Goal: Task Accomplishment & Management: Complete application form

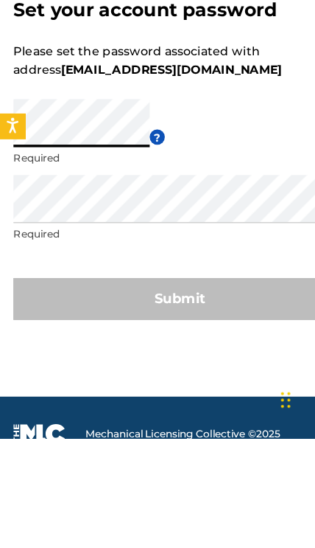
scroll to position [95, 0]
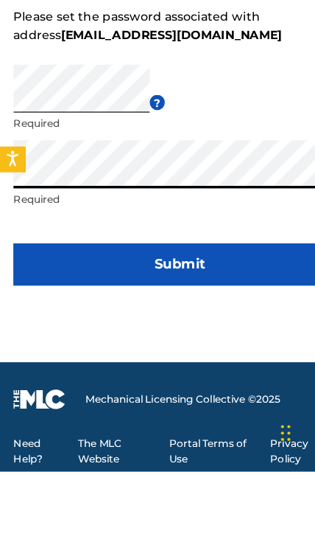
click at [173, 348] on button "Submit" at bounding box center [158, 366] width 292 height 37
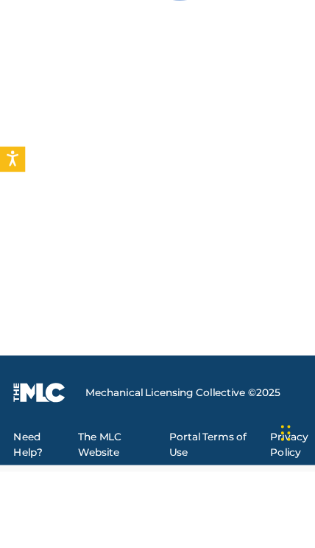
scroll to position [83, 0]
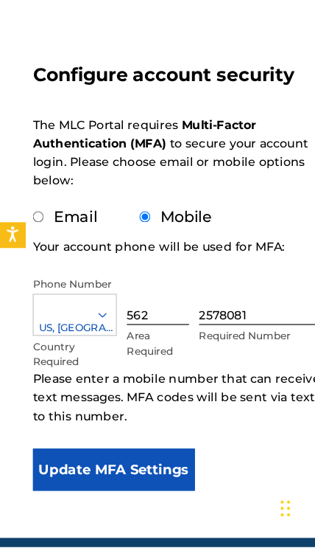
click at [138, 461] on button "Update MFA Settings" at bounding box center [100, 479] width 142 height 37
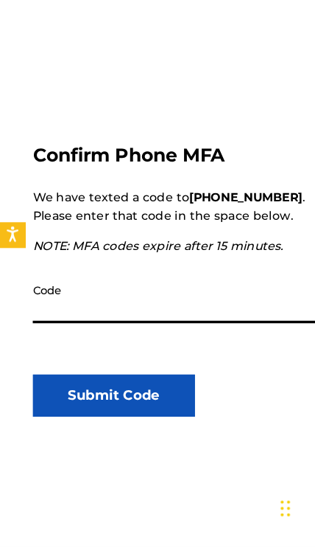
click at [54, 310] on input "Code" at bounding box center [158, 331] width 259 height 42
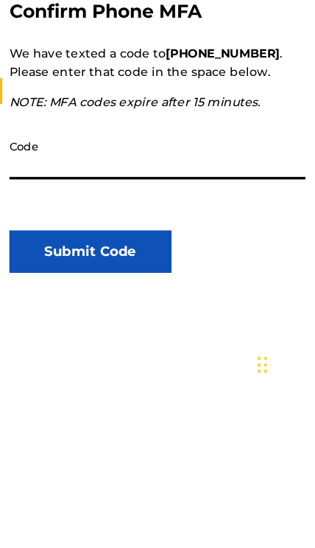
type input "087263"
click at [122, 396] on button "Submit Code" at bounding box center [100, 414] width 142 height 37
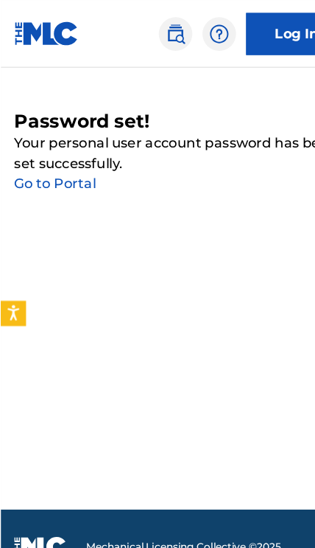
scroll to position [0, 0]
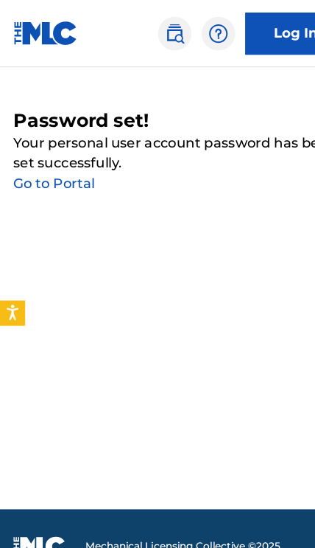
click at [52, 155] on link "Go to Portal" at bounding box center [47, 160] width 71 height 14
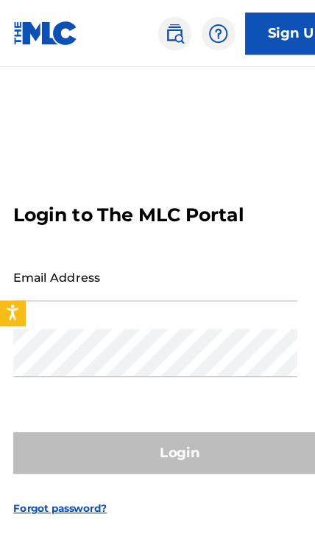
click at [49, 264] on input "Email Address" at bounding box center [136, 243] width 249 height 42
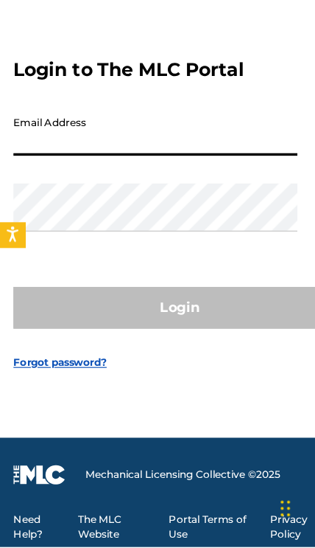
type input "[EMAIL_ADDRESS][DOMAIN_NAME]"
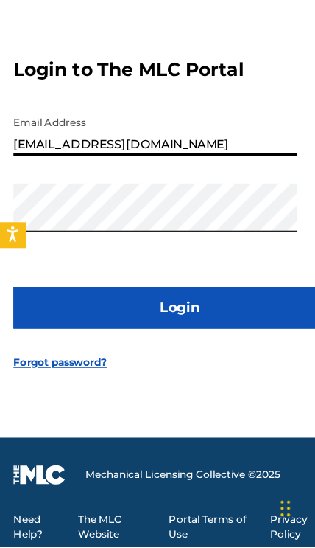
scroll to position [66, 0]
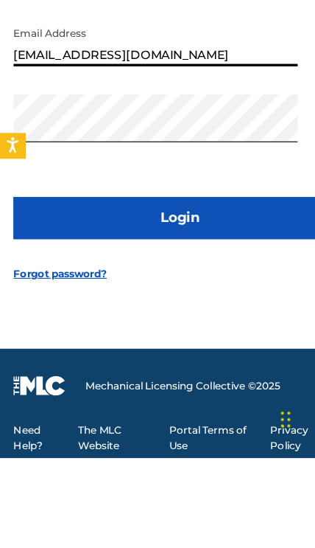
click at [175, 319] on button "Login" at bounding box center [158, 337] width 292 height 37
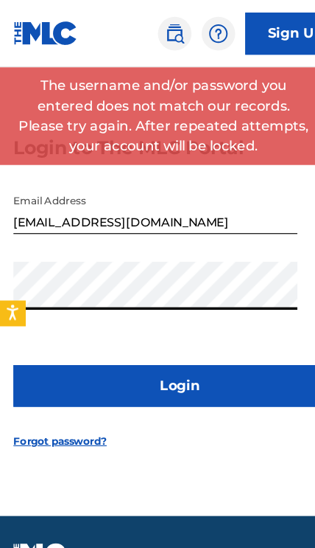
scroll to position [137, 0]
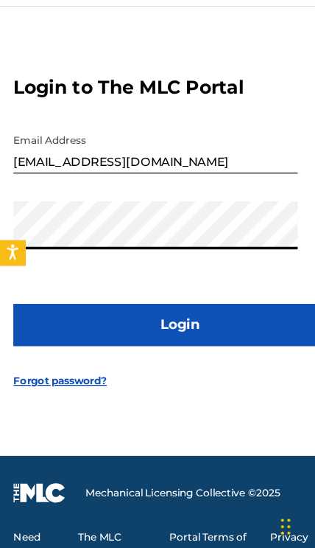
click at [189, 319] on button "Login" at bounding box center [158, 337] width 292 height 37
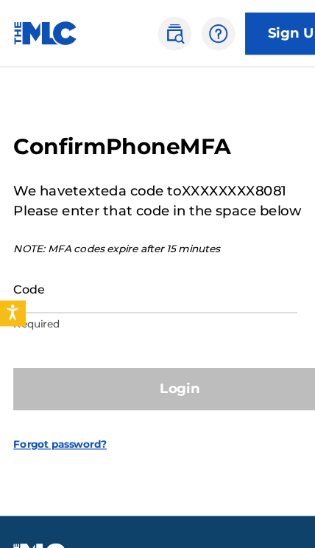
click at [34, 232] on input "Code" at bounding box center [136, 253] width 249 height 42
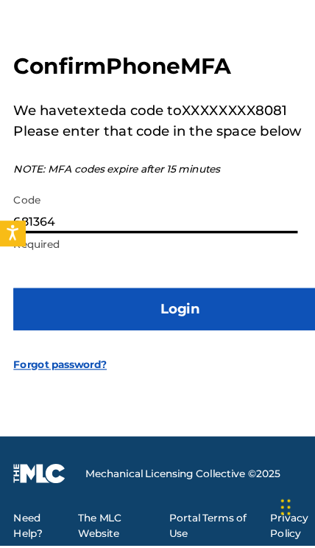
type input "681364"
click at [176, 322] on button "Login" at bounding box center [158, 340] width 292 height 37
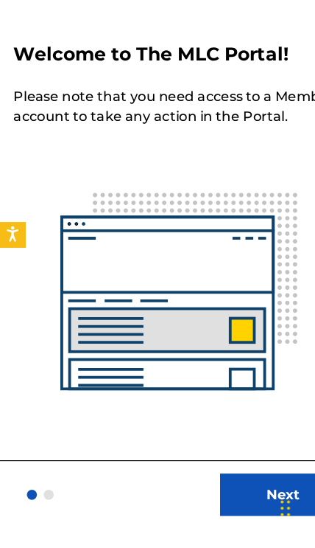
scroll to position [366, 0]
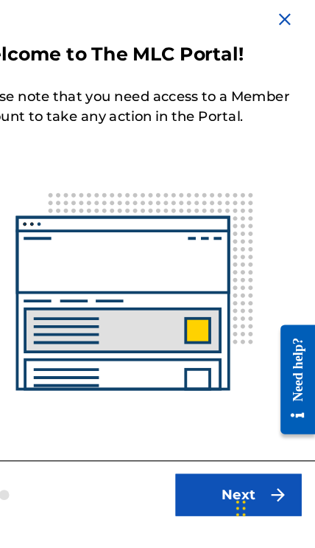
click at [193, 483] on button "Next" at bounding box center [248, 501] width 111 height 37
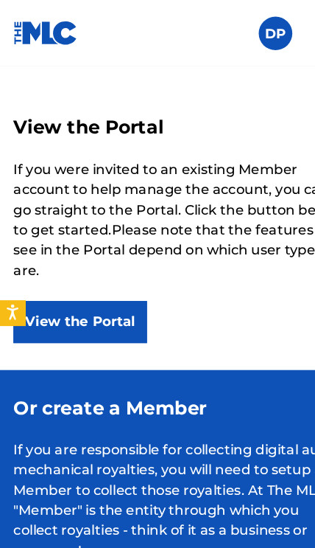
scroll to position [4, 0]
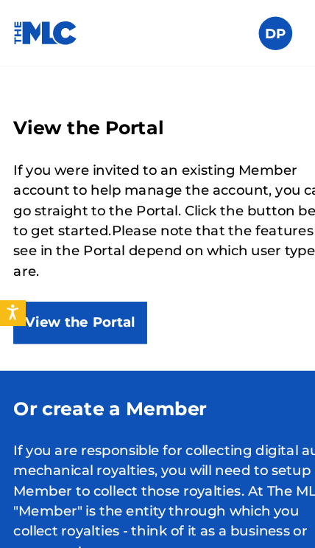
click at [85, 277] on button "View the Portal" at bounding box center [70, 283] width 117 height 37
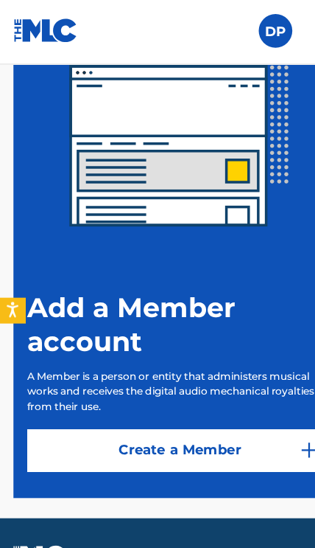
scroll to position [362, 0]
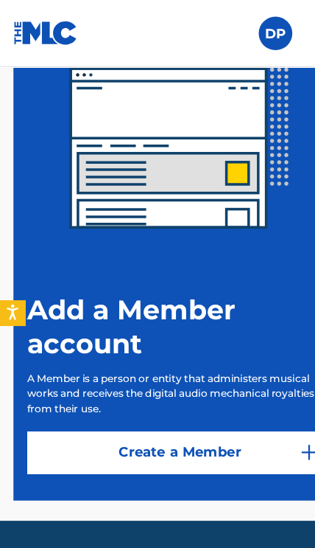
click at [171, 390] on link "Create a Member" at bounding box center [158, 396] width 268 height 37
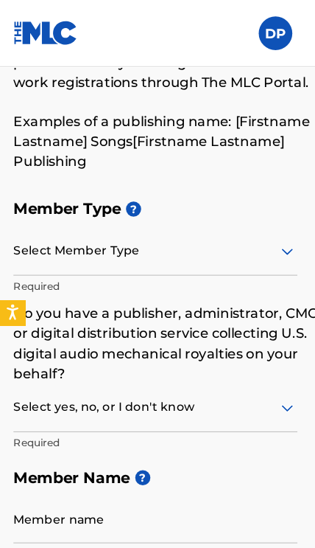
scroll to position [164, 0]
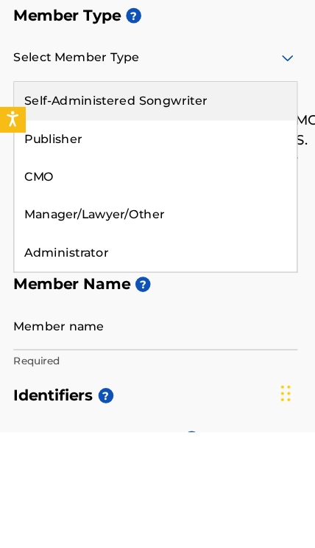
click at [202, 242] on div "Self-Administered Songwriter" at bounding box center [137, 258] width 248 height 33
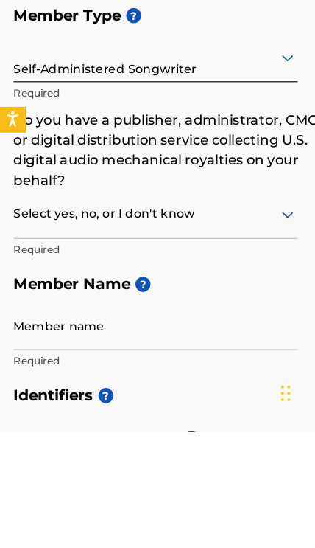
scroll to position [265, 0]
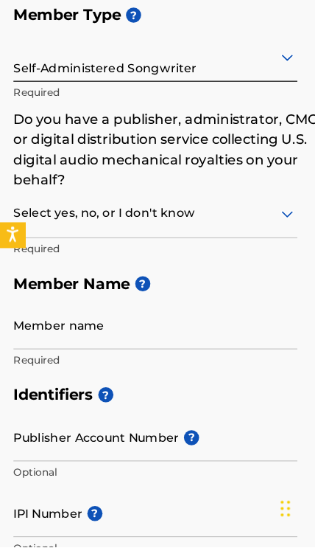
click at [35, 332] on input "Member name" at bounding box center [136, 353] width 249 height 42
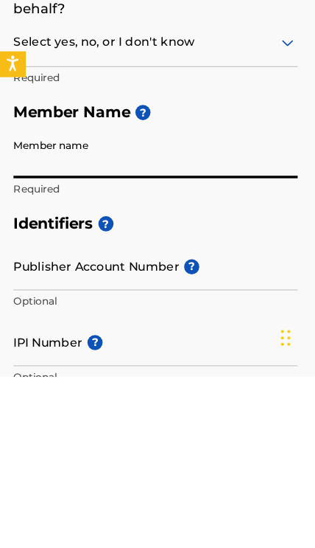
type input "[PERSON_NAME]"
type input "[STREET_ADDRESS]"
type input "Apt 4"
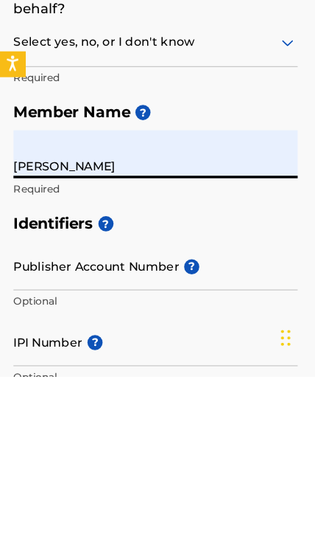
scroll to position [415, 0]
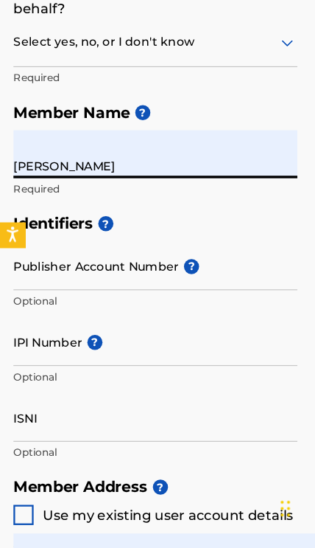
click at [173, 281] on input "Publisher Account Number ?" at bounding box center [136, 302] width 249 height 42
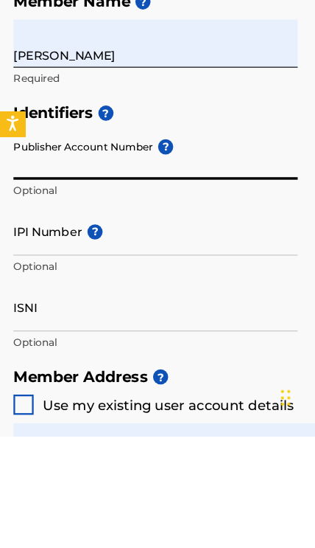
click at [152, 287] on span "?" at bounding box center [145, 293] width 13 height 13
click at [152, 281] on input "Publisher Account Number ?" at bounding box center [136, 302] width 249 height 42
click at [230, 249] on h5 "Identifiers ?" at bounding box center [158, 265] width 292 height 32
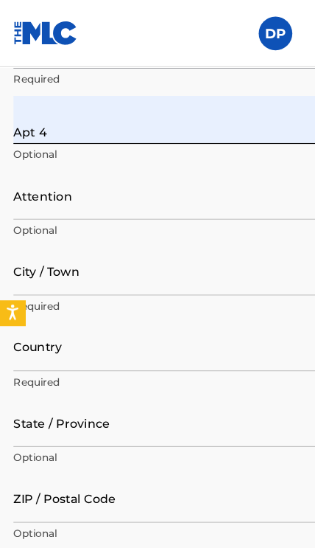
scroll to position [934, 0]
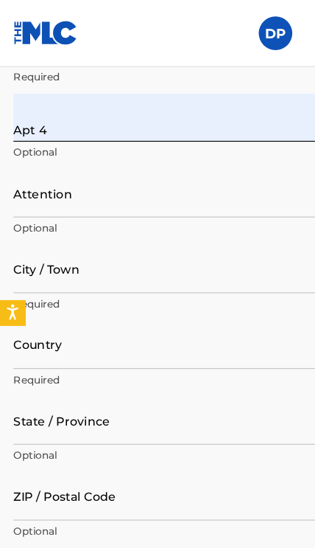
click at [66, 162] on input "Attention" at bounding box center [158, 170] width 292 height 42
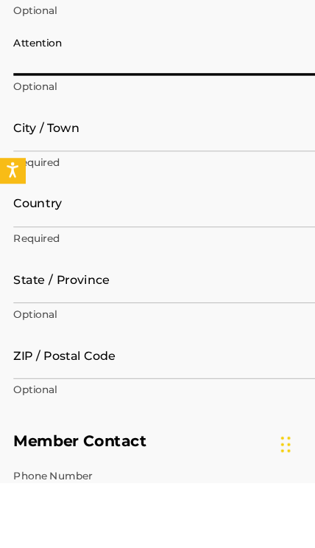
click at [33, 215] on input "City / Town" at bounding box center [158, 236] width 292 height 42
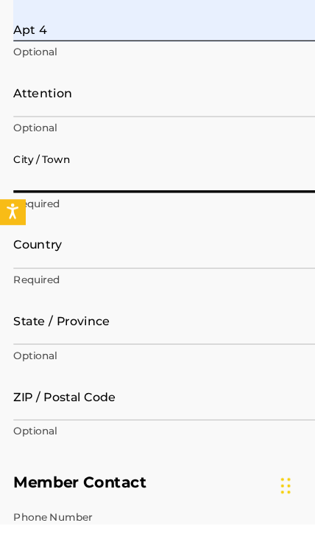
type input "[PERSON_NAME]"
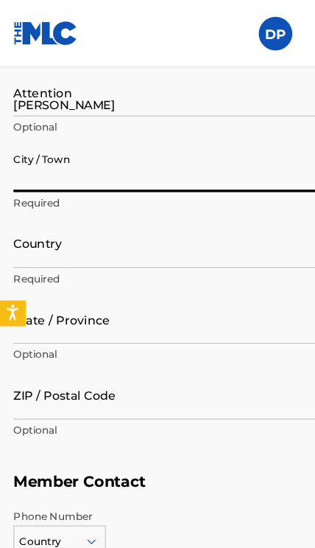
type input "[GEOGRAPHIC_DATA]"
type input "[US_STATE]"
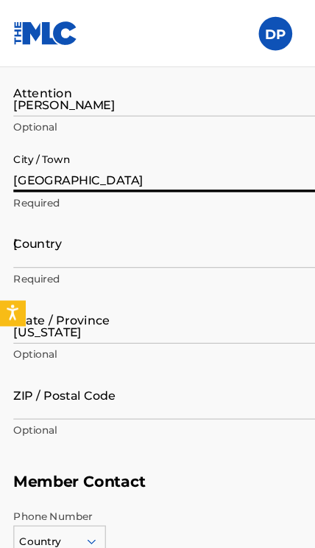
type input "90815"
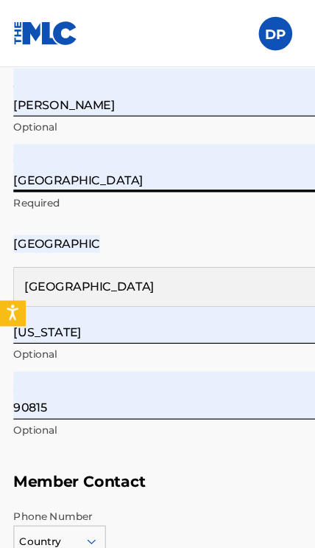
type input "1"
type input "562"
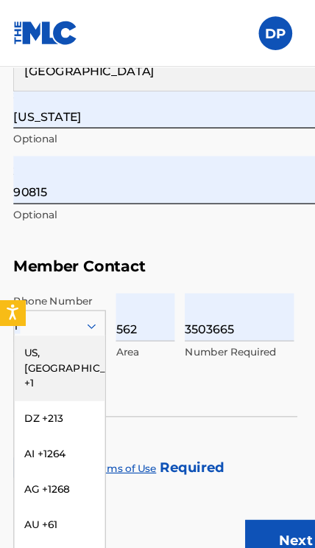
scroll to position [1218, 0]
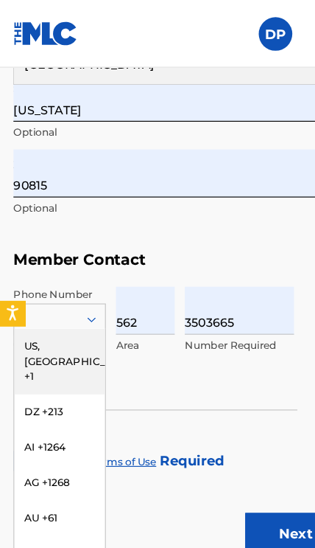
click at [220, 264] on input "3503665" at bounding box center [210, 272] width 96 height 42
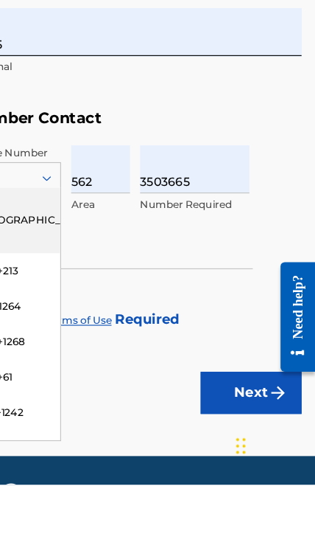
click at [192, 251] on input "3503665" at bounding box center [210, 272] width 96 height 42
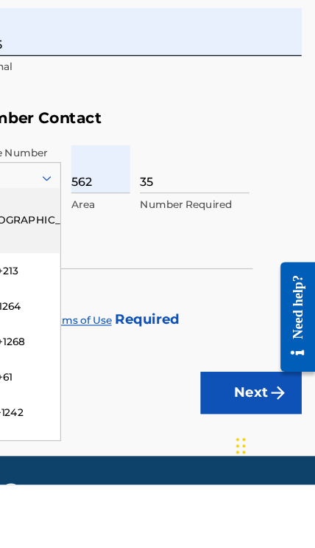
type input "3"
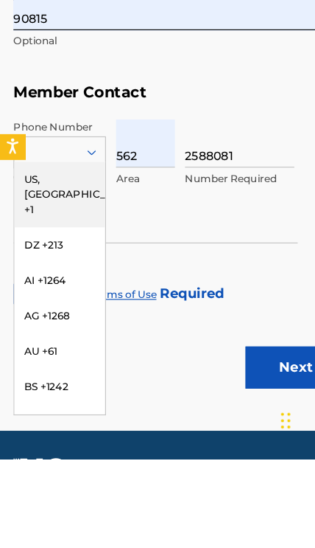
type input "2588081"
click at [57, 287] on div "US, [GEOGRAPHIC_DATA] +1" at bounding box center [53, 315] width 80 height 57
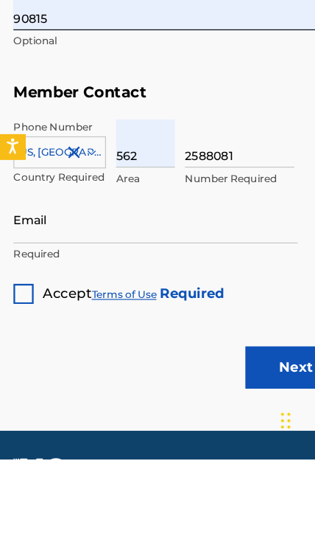
scroll to position [1287, 0]
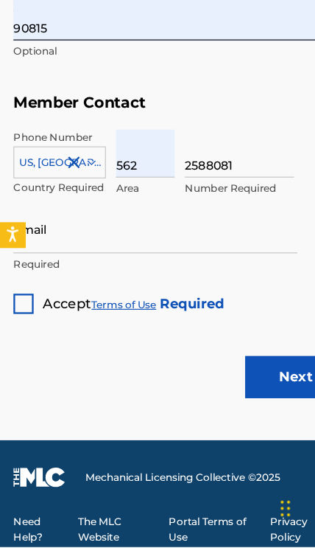
click at [18, 326] on div at bounding box center [21, 335] width 18 height 18
click at [43, 248] on input "Email" at bounding box center [136, 269] width 249 height 42
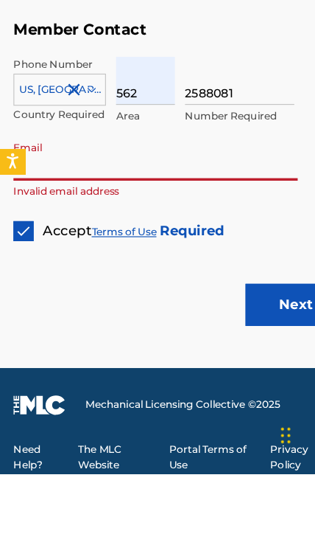
type input "[EMAIL_ADDRESS][DOMAIN_NAME]"
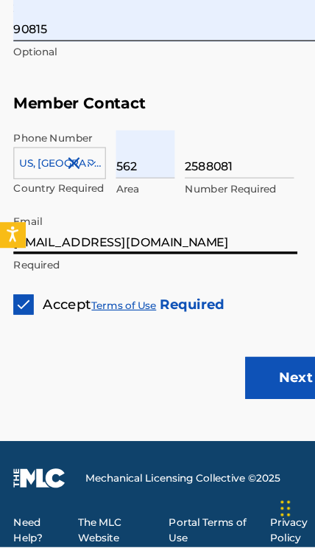
scroll to position [1287, 0]
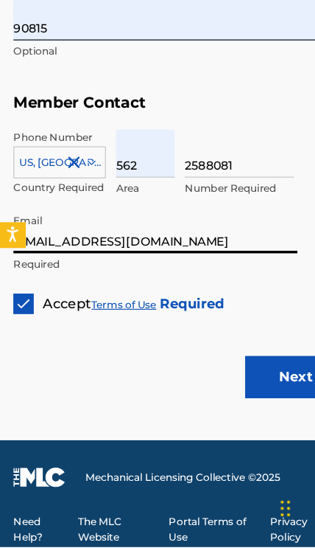
click at [245, 380] on button "Next" at bounding box center [259, 398] width 88 height 37
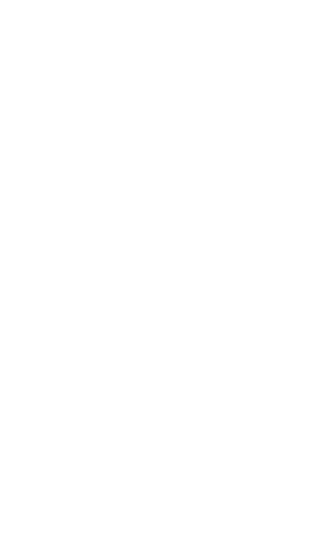
scroll to position [281, 0]
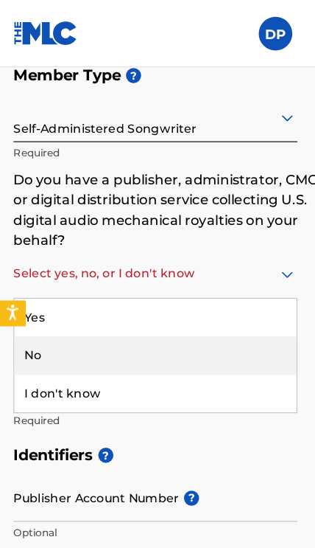
click at [217, 304] on div "No" at bounding box center [137, 311] width 248 height 33
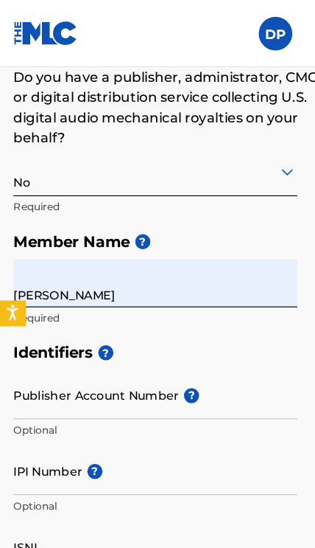
scroll to position [370, 0]
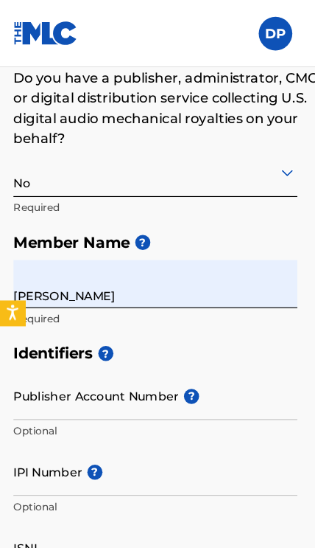
click at [53, 257] on input "[PERSON_NAME]" at bounding box center [136, 249] width 249 height 42
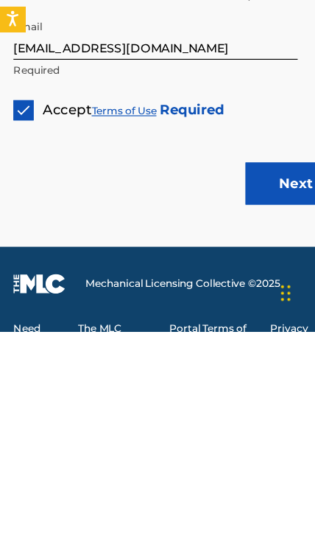
scroll to position [1287, 0]
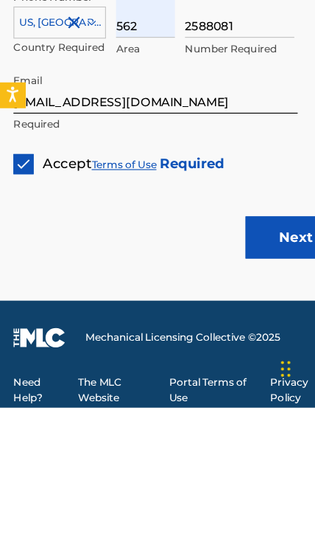
type input "[PERSON_NAME] [PERSON_NAME]"
click at [243, 380] on button "Next" at bounding box center [259, 398] width 88 height 37
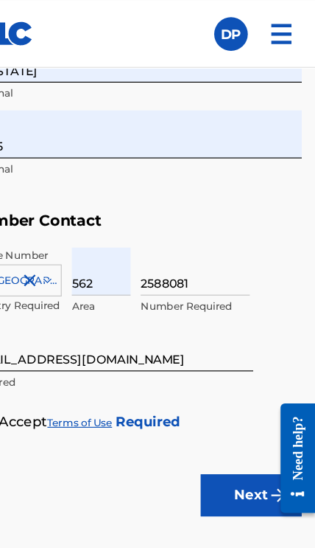
scroll to position [1251, 0]
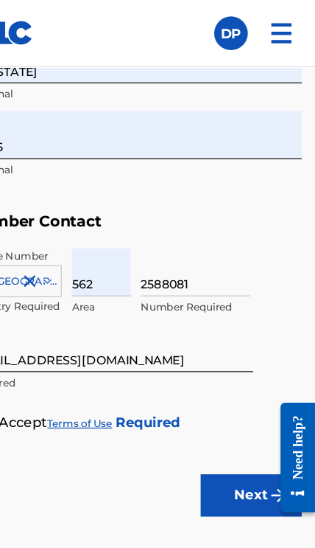
click at [215, 432] on button "Next" at bounding box center [259, 434] width 88 height 37
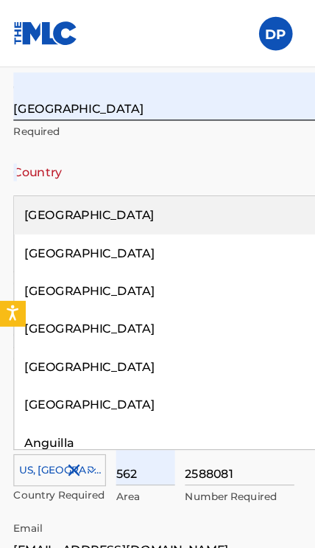
click at [76, 183] on div "[GEOGRAPHIC_DATA]" at bounding box center [158, 188] width 290 height 33
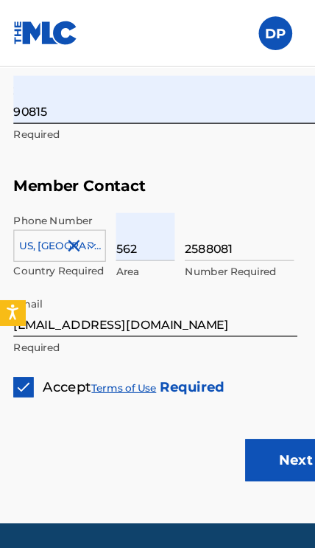
scroll to position [1282, 0]
click at [245, 398] on button "Next" at bounding box center [259, 403] width 88 height 37
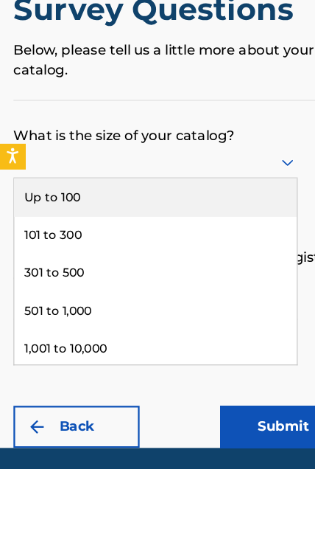
click at [119, 293] on div "Up to 100" at bounding box center [137, 309] width 248 height 33
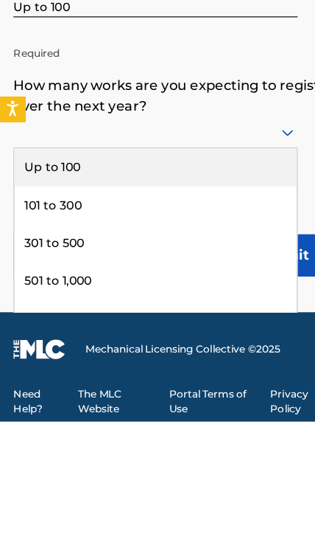
scroll to position [32, 0]
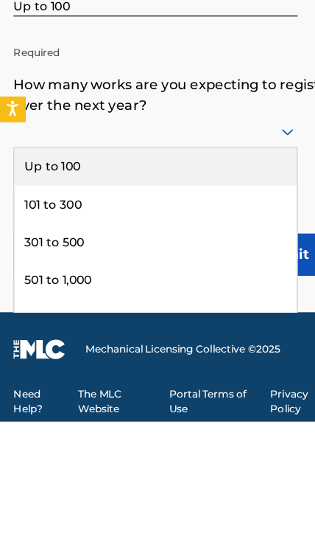
click at [129, 308] on div "Up to 100" at bounding box center [137, 324] width 248 height 33
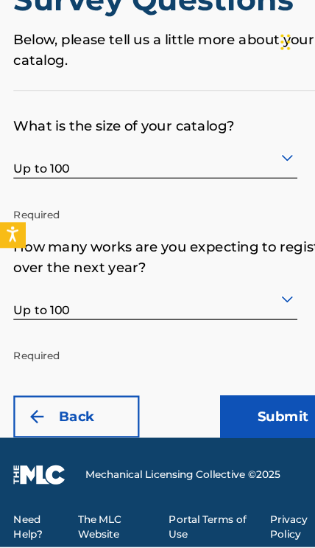
click at [243, 415] on button "Submit" at bounding box center [248, 433] width 111 height 37
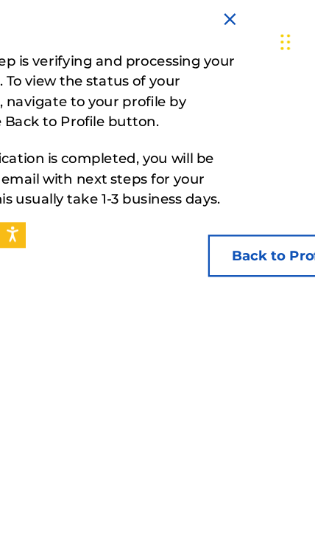
scroll to position [0, 87]
